Goal: Complete application form

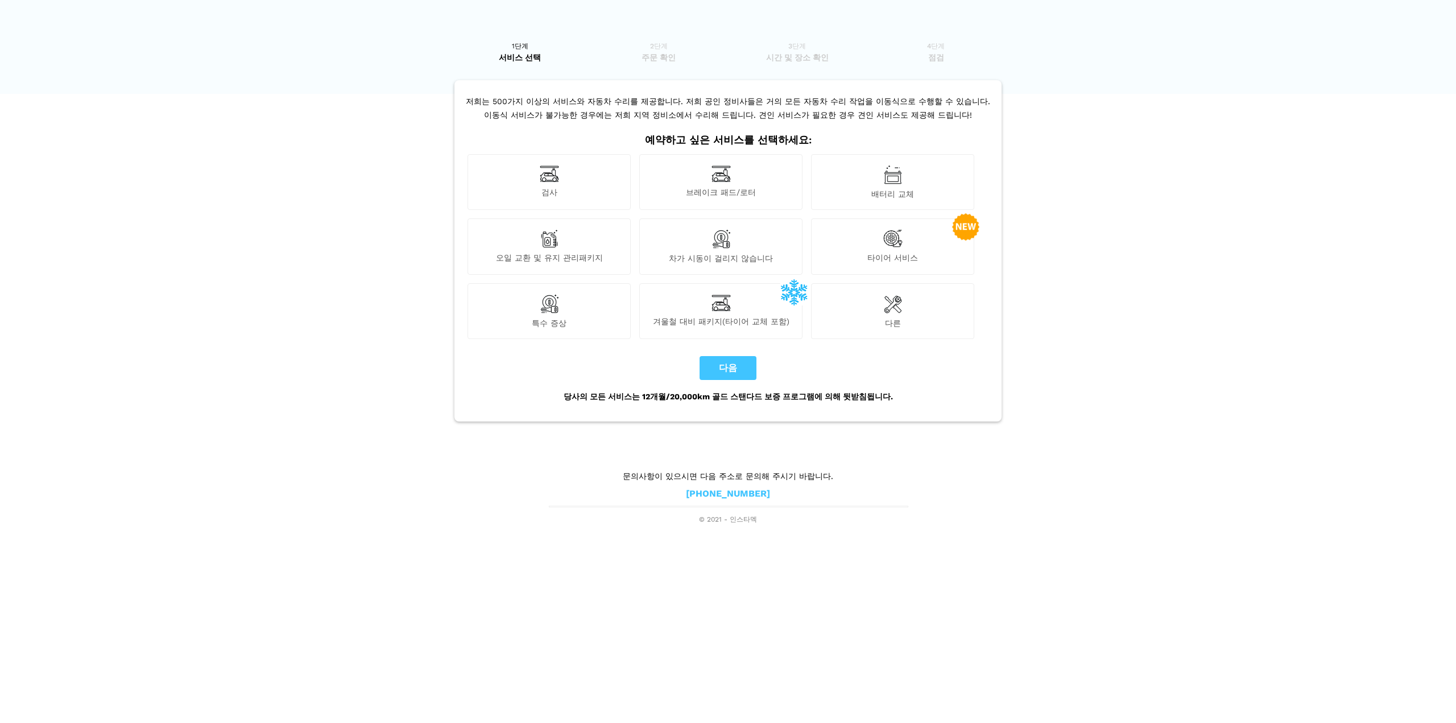
click at [552, 171] on img at bounding box center [549, 174] width 19 height 18
click at [716, 361] on button "다음" at bounding box center [728, 368] width 57 height 24
checkbox input "true"
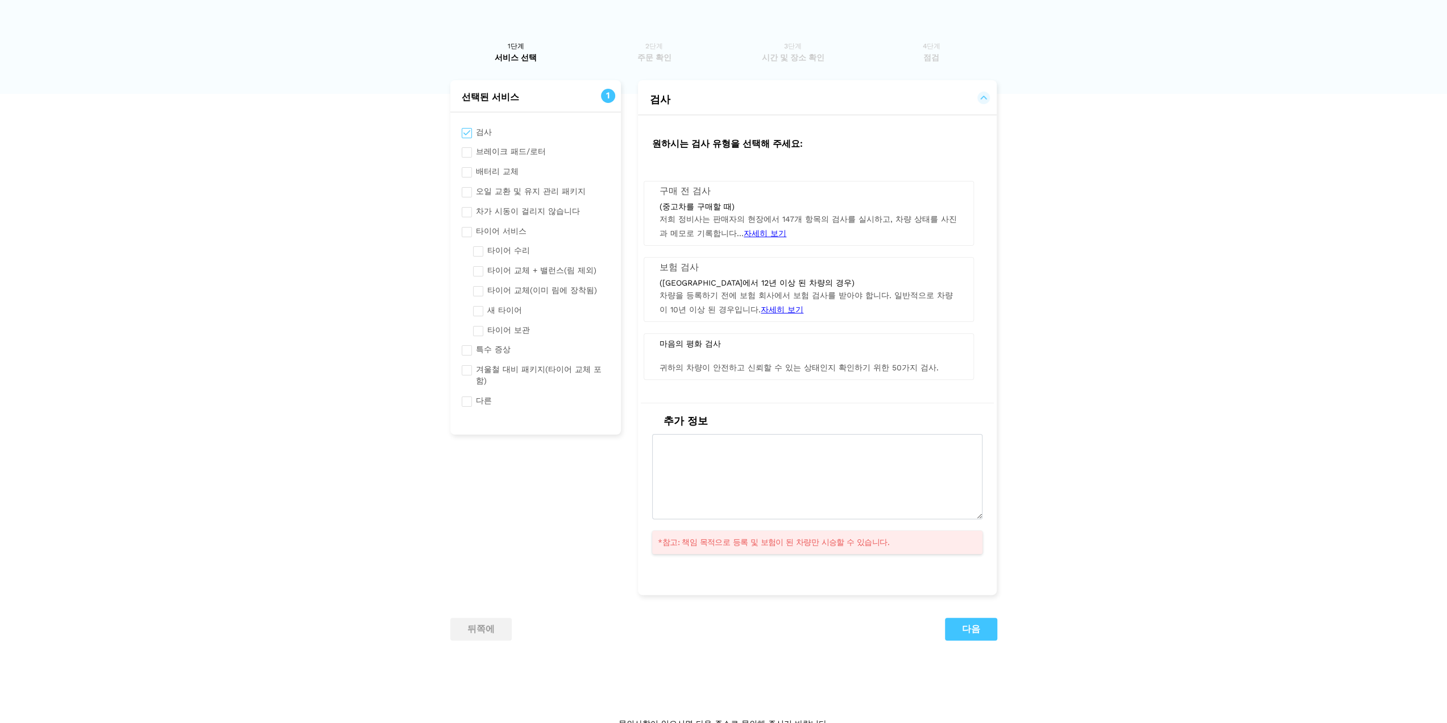
click at [754, 230] on font "자세히 보기" at bounding box center [765, 233] width 43 height 9
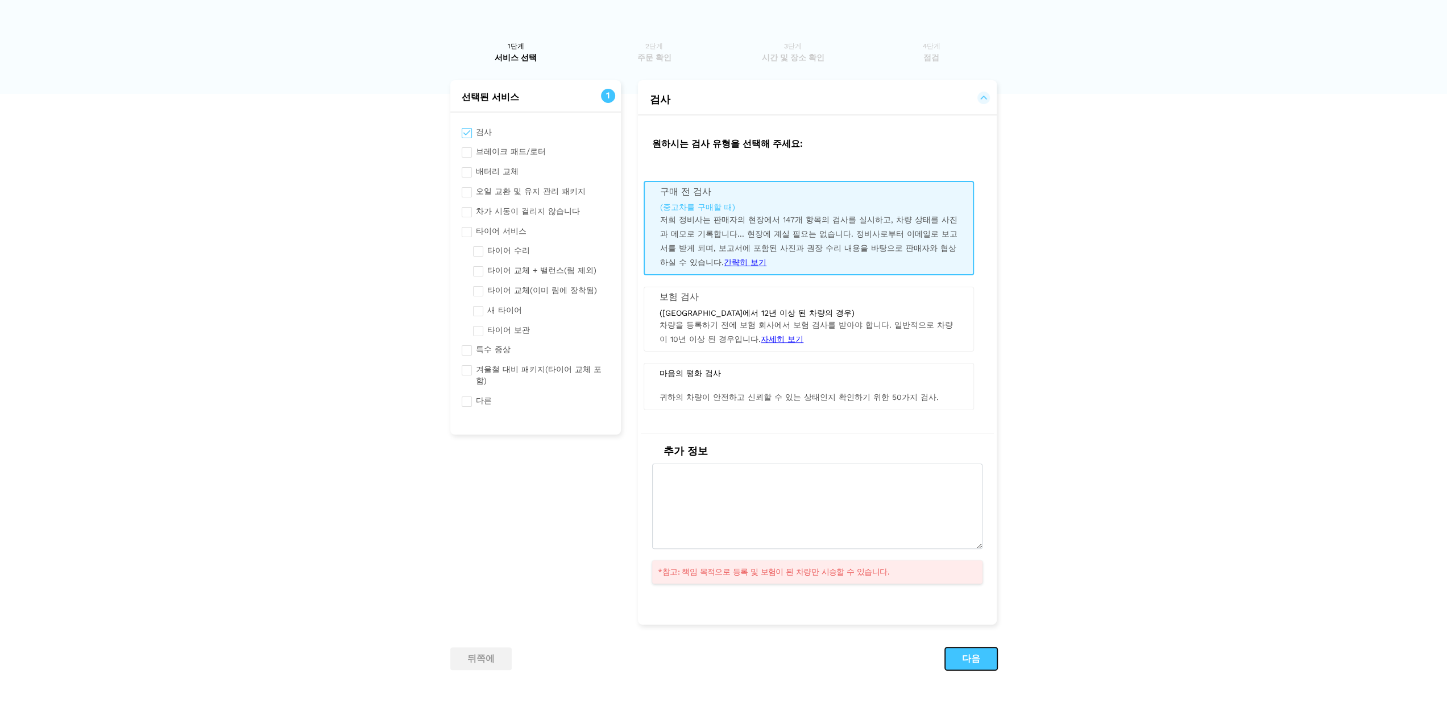
click at [976, 657] on font "다음" at bounding box center [971, 658] width 18 height 11
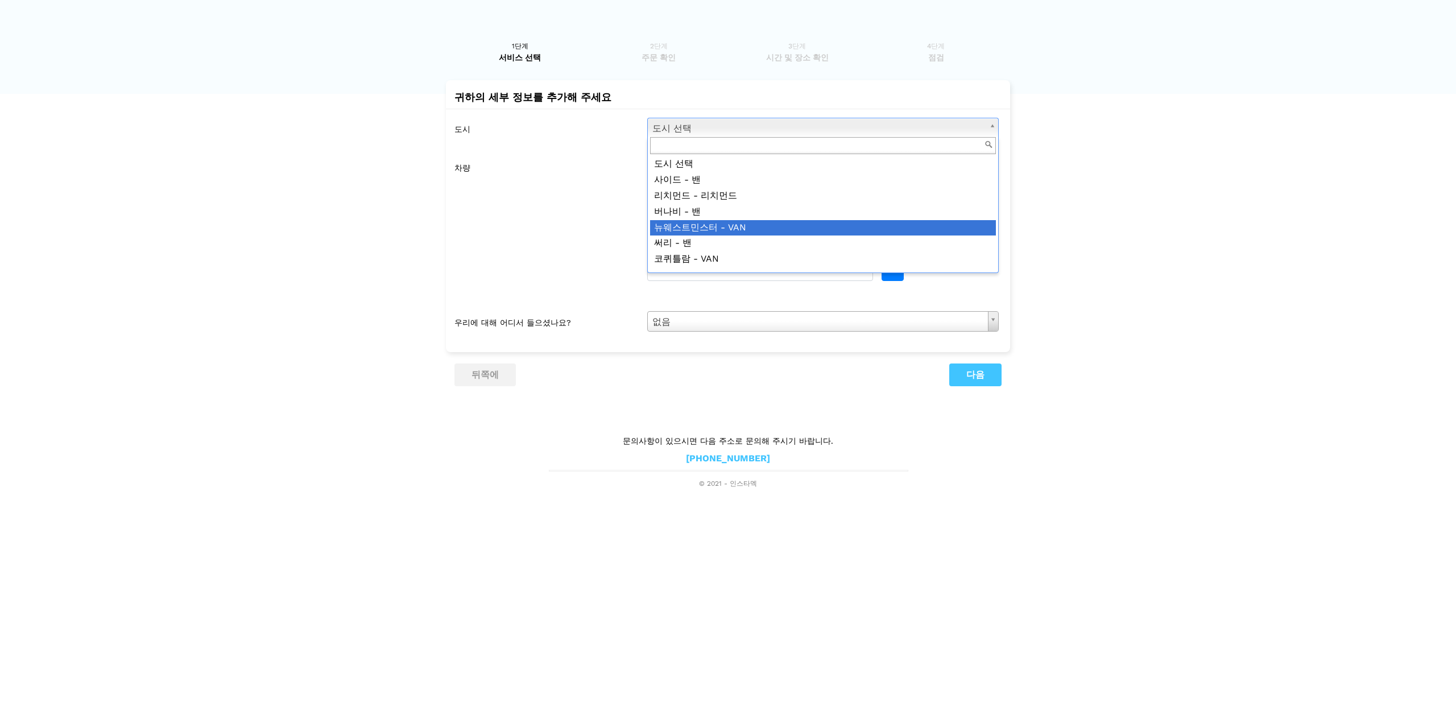
scroll to position [114, 0]
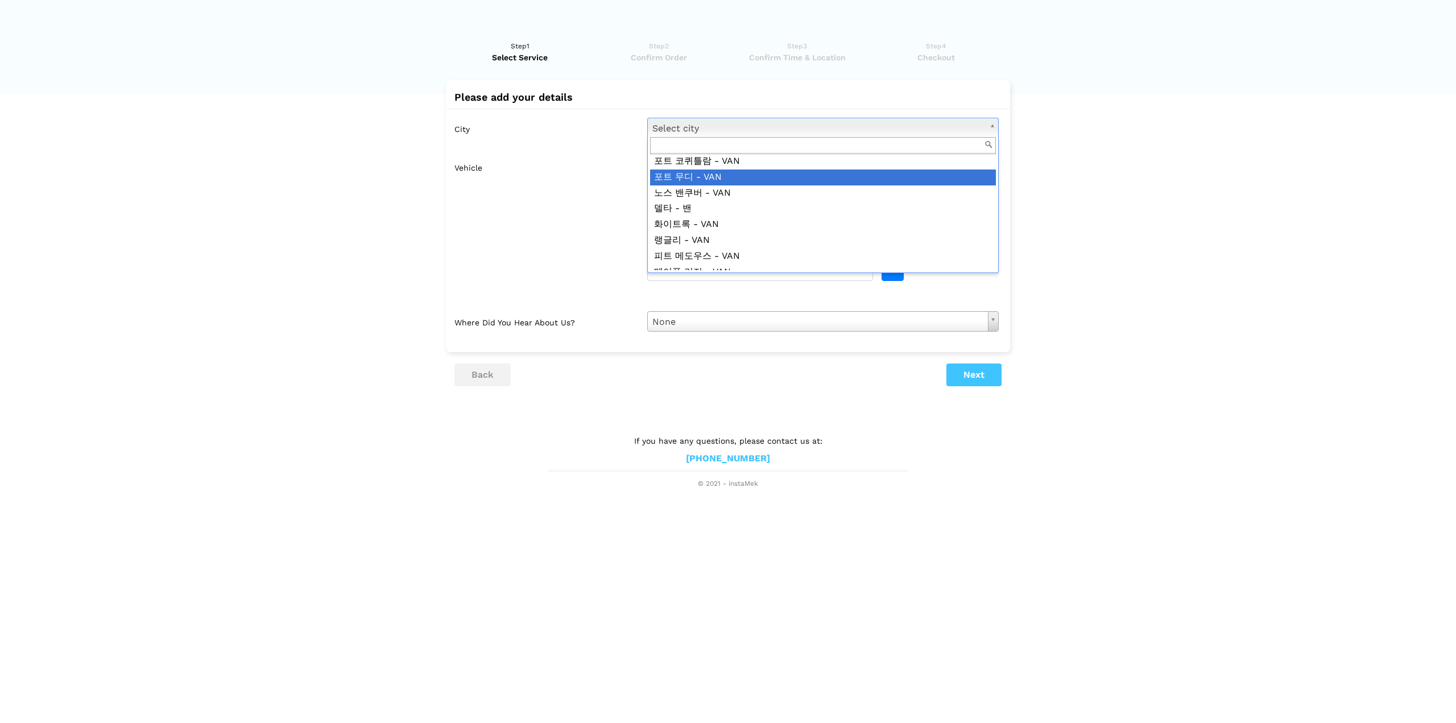
click at [791, 150] on input "text" at bounding box center [823, 146] width 346 height 18
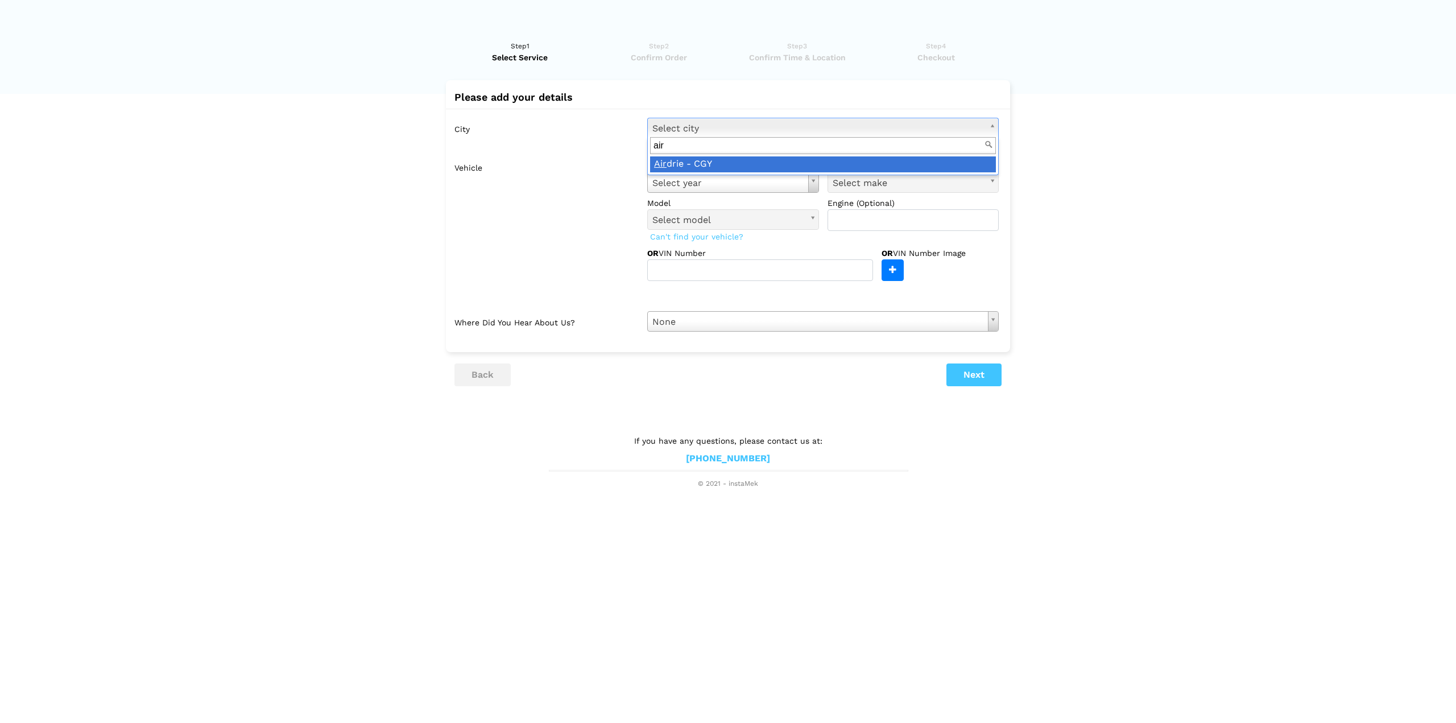
type input "air"
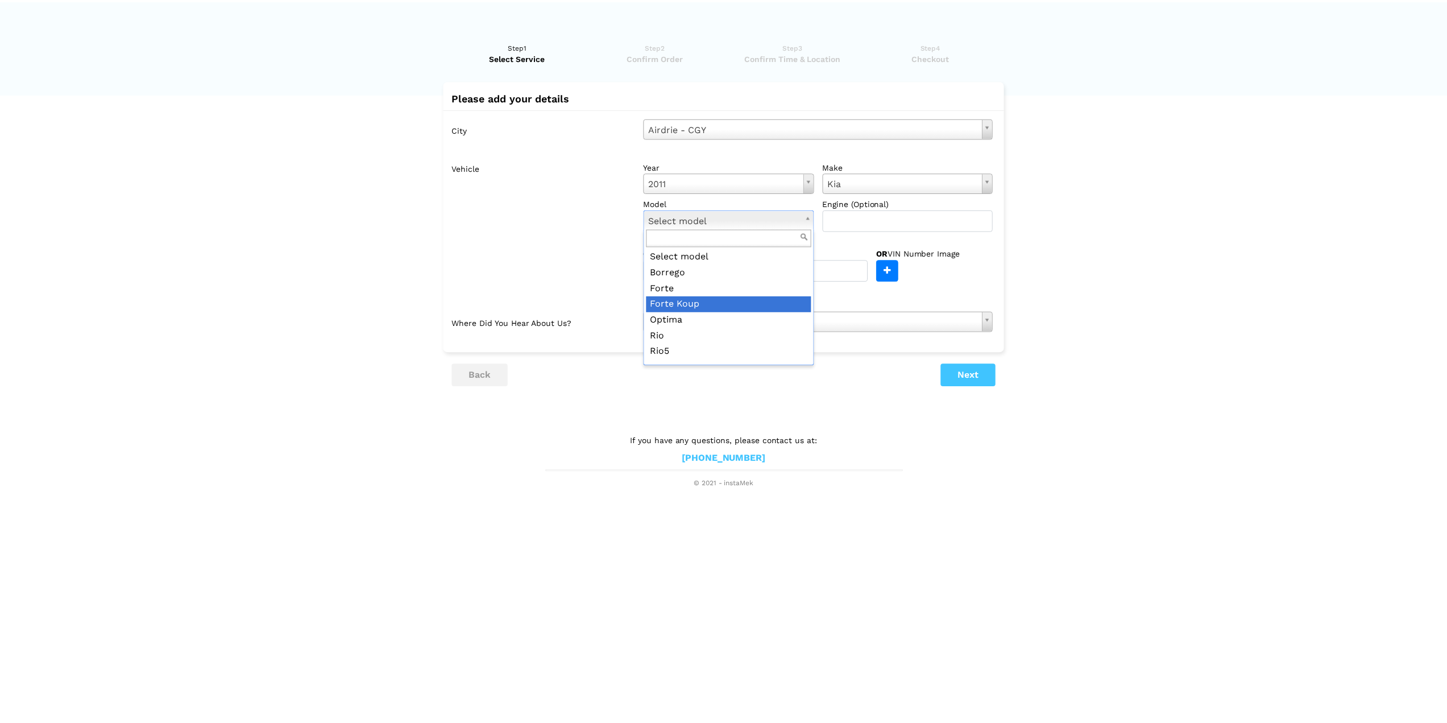
scroll to position [76, 0]
click at [883, 226] on input "text" at bounding box center [913, 220] width 172 height 22
click at [977, 374] on button "Next" at bounding box center [973, 374] width 55 height 23
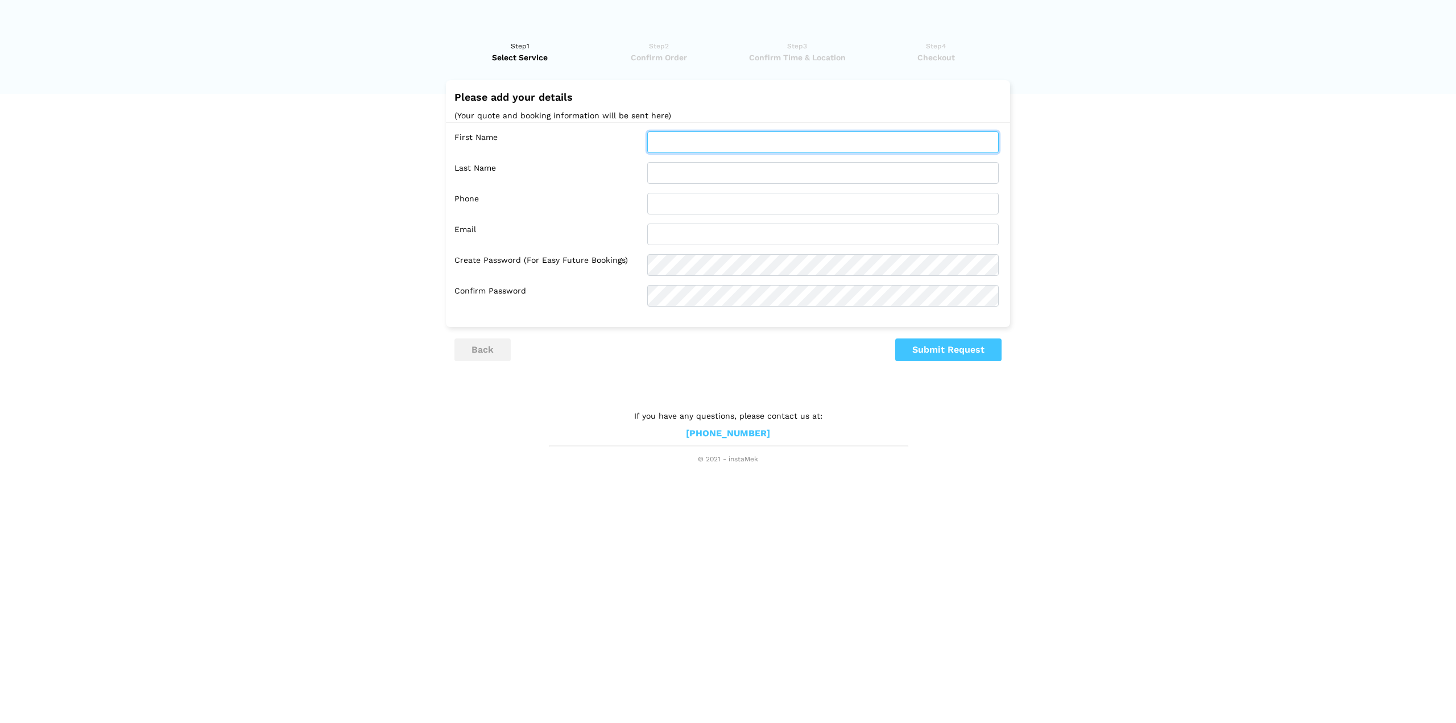
click at [844, 147] on input "text" at bounding box center [822, 142] width 351 height 22
type input "냐"
type input "sijin"
type input "noh"
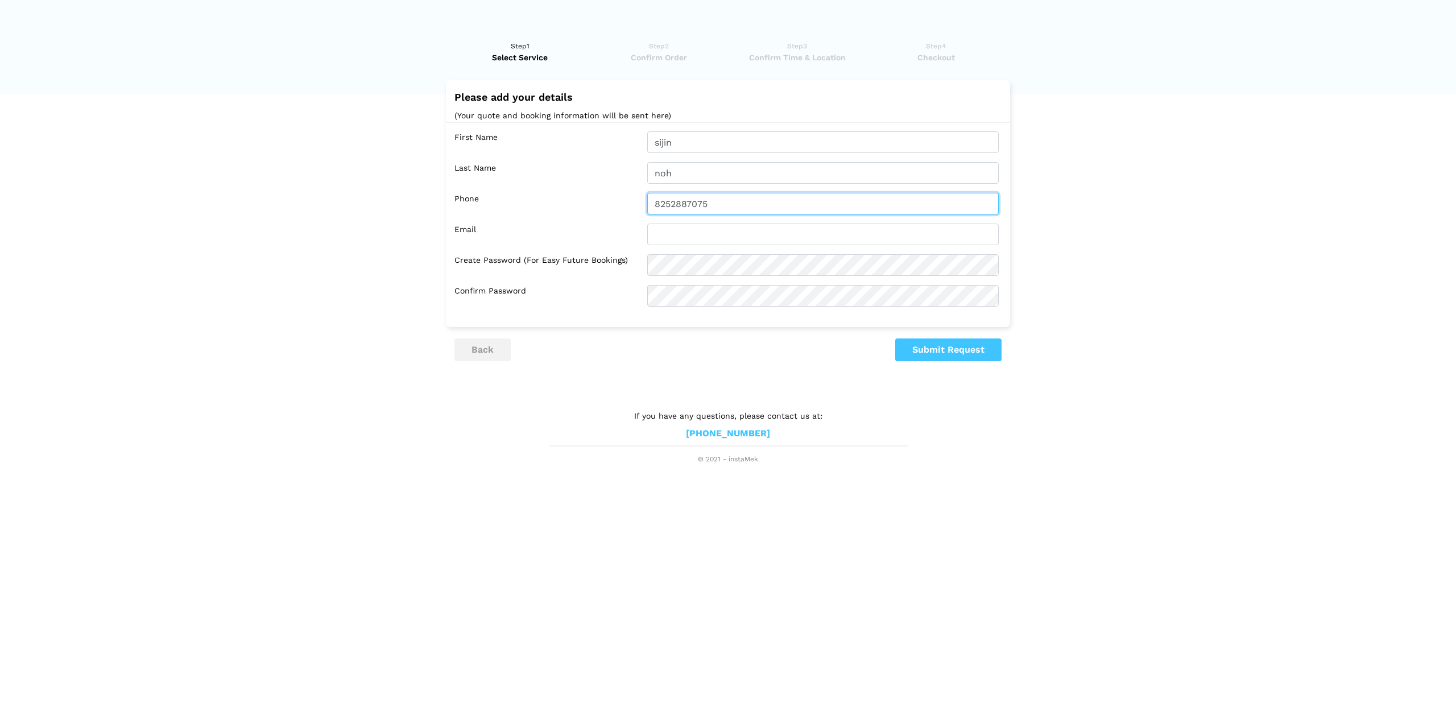
type input "8252887075"
type input "[EMAIL_ADDRESS][DOMAIN_NAME]"
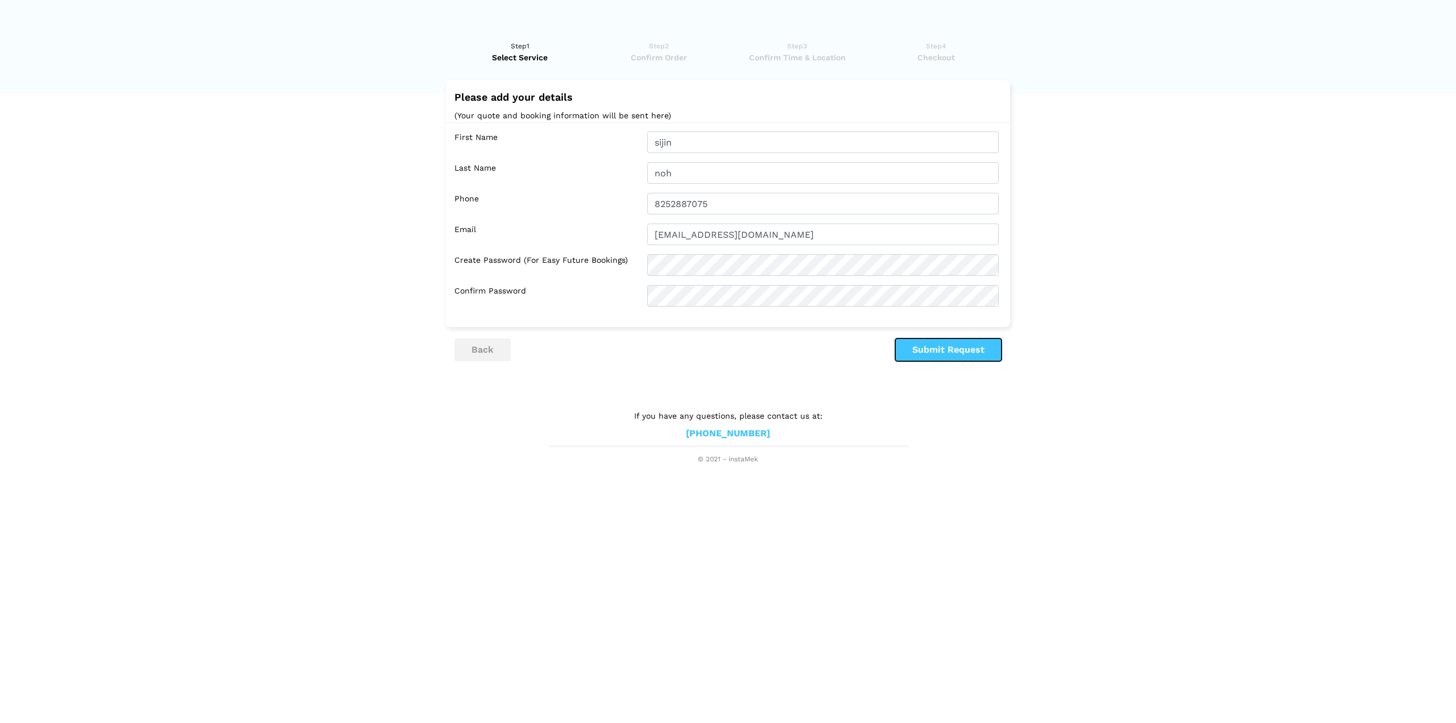
click at [967, 354] on button "Submit Request" at bounding box center [948, 349] width 106 height 23
click at [962, 341] on button "Submit Request" at bounding box center [948, 349] width 106 height 23
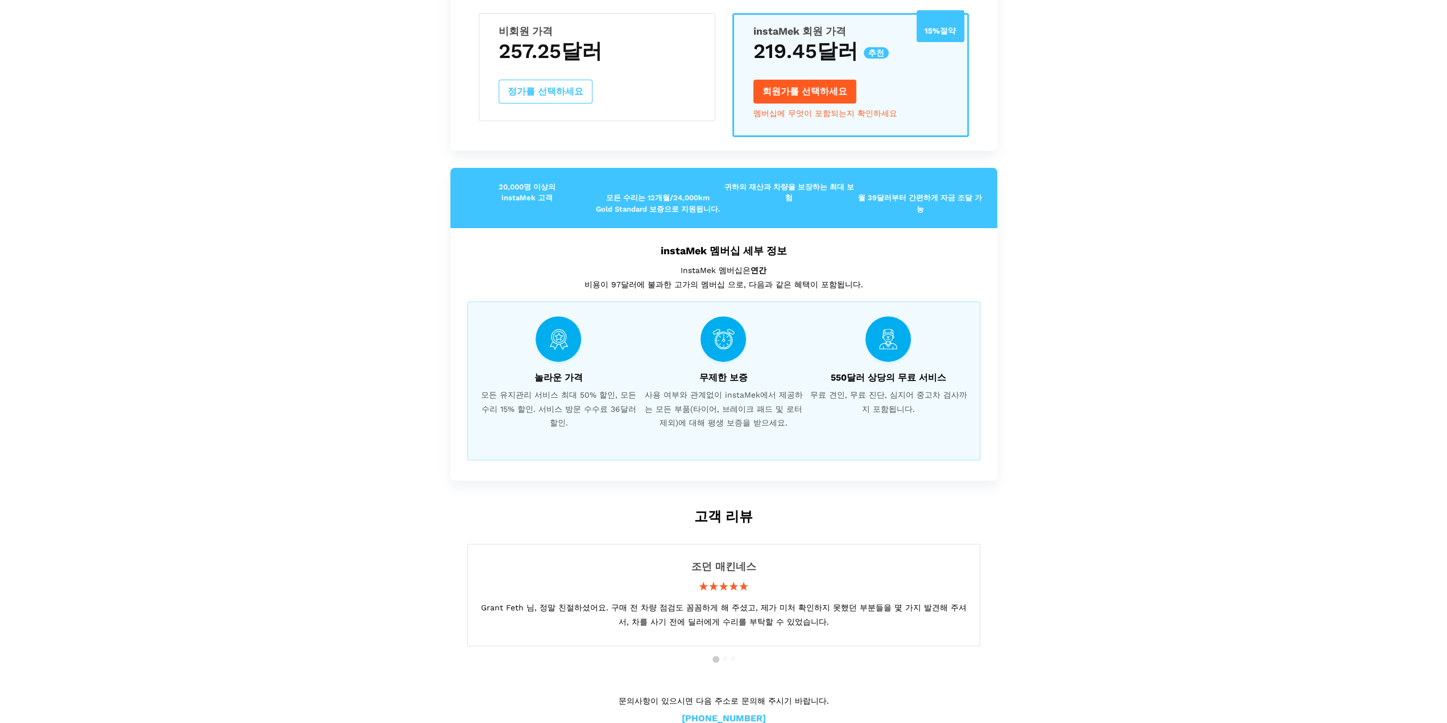
scroll to position [251, 0]
